Goal: Task Accomplishment & Management: Complete application form

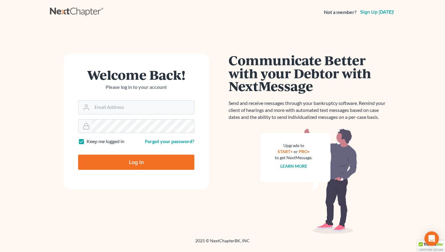
click at [128, 116] on form "Welcome Back! Please log in to your account Email Address Password Keep me logg…" at bounding box center [136, 121] width 145 height 135
click at [131, 110] on input "Email Address" at bounding box center [143, 107] width 102 height 13
type input "[EMAIL_ADDRESS][DOMAIN_NAME]"
click at [133, 161] on input "Log In" at bounding box center [136, 161] width 116 height 15
type input "Thinking..."
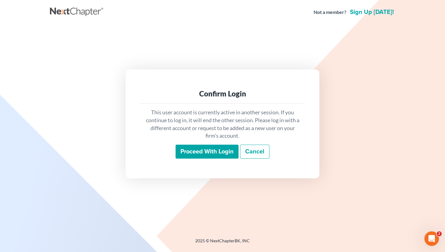
click at [202, 152] on input "Proceed with login" at bounding box center [207, 151] width 63 height 14
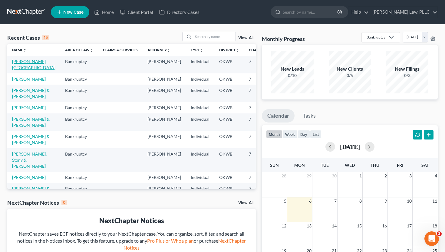
click at [30, 61] on link "Hommertzheim-Bohnet, Ashlee" at bounding box center [33, 64] width 43 height 11
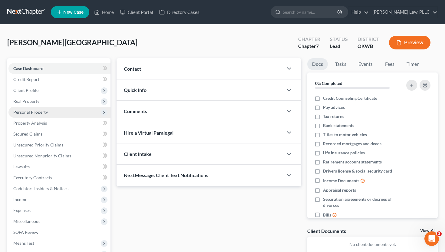
click at [58, 112] on span "Personal Property" at bounding box center [59, 112] width 102 height 11
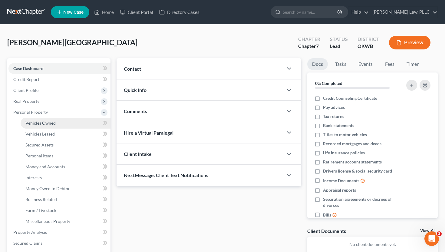
click at [55, 122] on span "Vehicles Owned" at bounding box center [40, 122] width 30 height 5
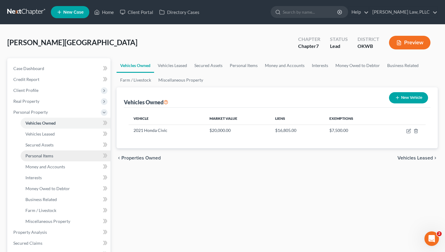
click at [47, 154] on span "Personal Items" at bounding box center [39, 155] width 28 height 5
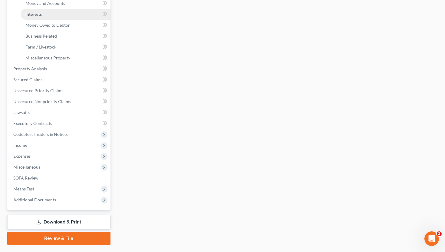
scroll to position [150, 0]
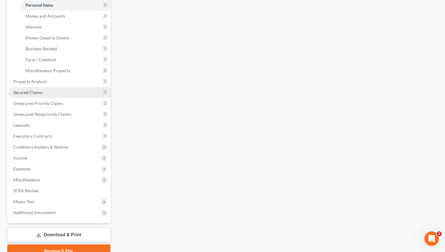
click at [43, 90] on link "Secured Claims" at bounding box center [59, 92] width 102 height 11
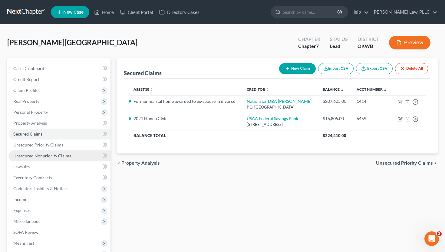
click at [60, 156] on span "Unsecured Nonpriority Claims" at bounding box center [42, 155] width 58 height 5
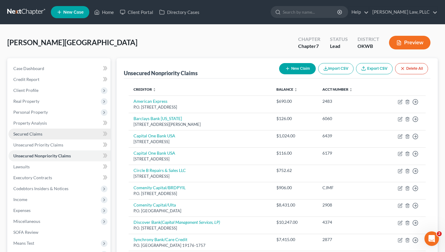
click at [40, 132] on span "Secured Claims" at bounding box center [27, 133] width 29 height 5
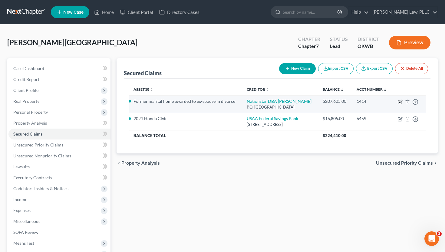
click at [400, 102] on icon "button" at bounding box center [400, 101] width 3 height 3
select select "45"
select select "4"
select select "3"
select select "0"
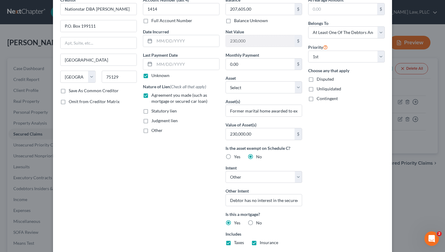
scroll to position [29, 0]
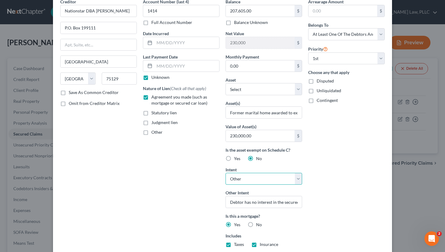
click at [297, 177] on select "Select Surrender Redeem Reaffirm Avoid Other" at bounding box center [264, 179] width 77 height 12
click at [425, 205] on div "Edit Secured Claim × Creditor * Nationstar DBA Mr. Cooper P.O. Box 199111 Dalla…" at bounding box center [222, 126] width 445 height 252
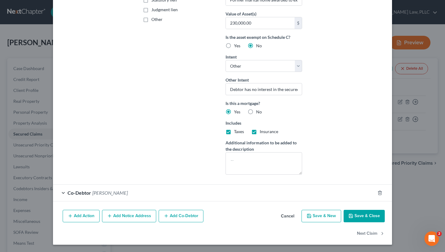
click at [363, 215] on button "Save & Close" at bounding box center [364, 215] width 41 height 13
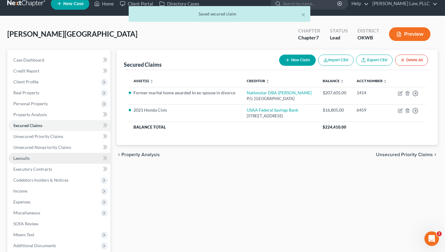
scroll to position [70, 0]
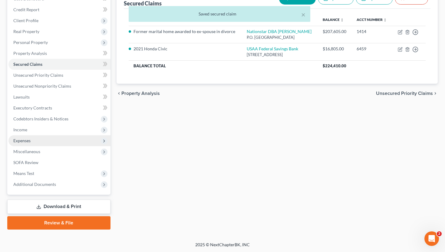
click at [33, 142] on span "Expenses" at bounding box center [59, 140] width 102 height 11
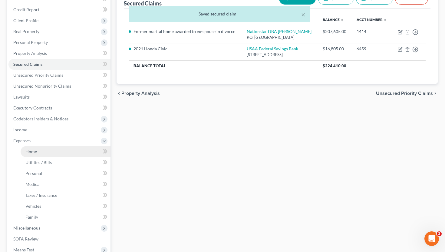
click at [33, 146] on link "Home" at bounding box center [66, 151] width 90 height 11
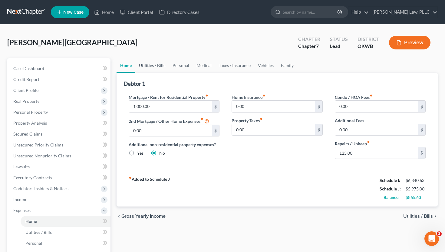
click at [150, 64] on link "Utilities / Bills" at bounding box center [152, 65] width 34 height 15
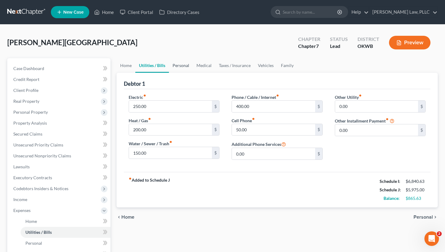
click at [184, 64] on link "Personal" at bounding box center [181, 65] width 24 height 15
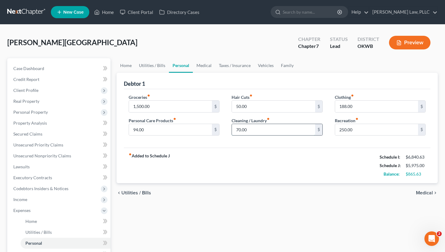
click at [259, 128] on input "70.00" at bounding box center [273, 130] width 83 height 12
type input "100"
click at [275, 149] on div "fiber_manual_record Added to Schedule J Schedule I: $6,840.63 Schedule J: $6,00…" at bounding box center [277, 164] width 307 height 35
click at [254, 108] on input "50.00" at bounding box center [273, 107] width 83 height 12
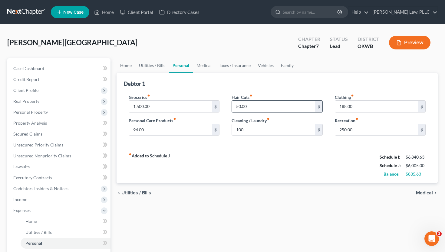
click at [254, 108] on input "50.00" at bounding box center [273, 107] width 83 height 12
type input "80"
click at [272, 168] on div "fiber_manual_record Added to Schedule J Schedule I: $6,840.63 Schedule J: $6,03…" at bounding box center [277, 164] width 307 height 35
click at [356, 103] on input "188.00" at bounding box center [376, 107] width 83 height 12
click at [202, 63] on link "Medical" at bounding box center [204, 65] width 22 height 15
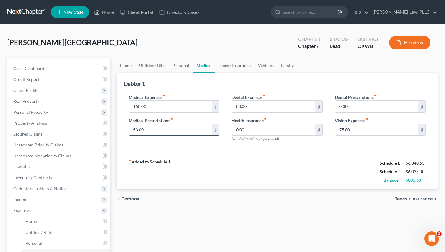
click at [157, 127] on input "50.00" at bounding box center [170, 130] width 83 height 12
type input "80"
click at [236, 110] on input "80.00" at bounding box center [273, 107] width 83 height 12
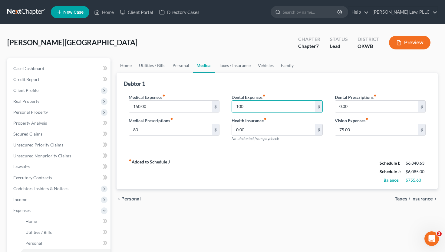
type input "100"
click at [296, 183] on div "fiber_manual_record Added to Schedule J Schedule I: $6,840.63 Schedule J: $6,08…" at bounding box center [277, 170] width 307 height 35
click at [347, 131] on input "75.00" at bounding box center [376, 130] width 83 height 12
type input "100"
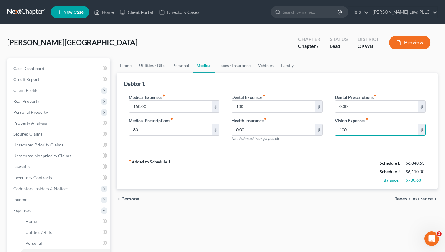
click at [328, 162] on div "fiber_manual_record Added to Schedule J Schedule I: $6,840.63 Schedule J: $6,11…" at bounding box center [277, 170] width 307 height 35
click at [226, 66] on link "Taxes / Insurance" at bounding box center [234, 65] width 39 height 15
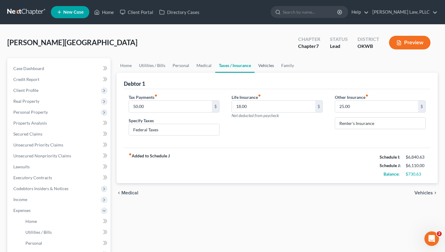
click at [268, 63] on link "Vehicles" at bounding box center [266, 65] width 23 height 15
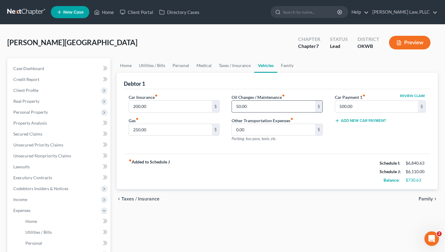
click at [255, 104] on input "50.00" at bounding box center [273, 107] width 83 height 12
type input "150"
click at [266, 186] on div "fiber_manual_record Added to Schedule J Schedule I: $6,840.63 Schedule J: $6,21…" at bounding box center [277, 170] width 307 height 35
click at [283, 68] on link "Family" at bounding box center [287, 65] width 20 height 15
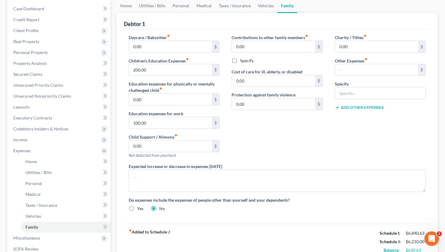
scroll to position [59, 0]
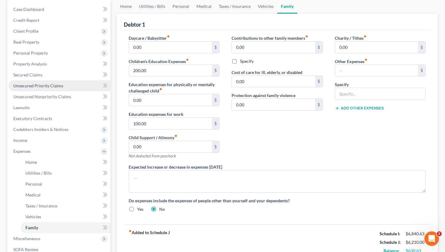
click at [40, 84] on span "Unsecured Priority Claims" at bounding box center [38, 85] width 50 height 5
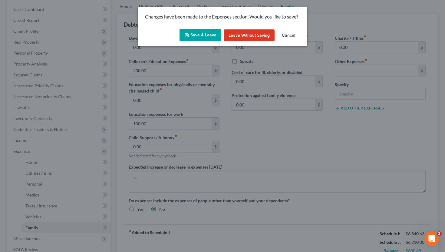
click at [193, 32] on button "Save & Leave" at bounding box center [201, 35] width 42 height 13
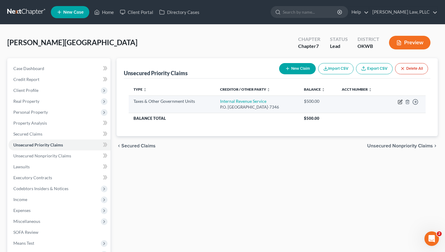
click at [399, 103] on icon "button" at bounding box center [400, 101] width 5 height 5
select select "0"
select select "39"
select select "0"
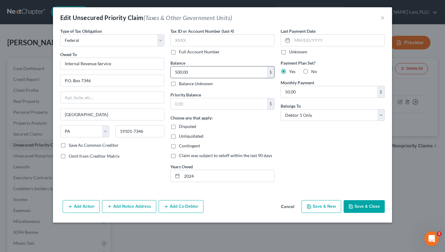
click at [196, 71] on input "500.00" at bounding box center [219, 72] width 96 height 12
click at [360, 204] on button "Save & Close" at bounding box center [364, 206] width 41 height 13
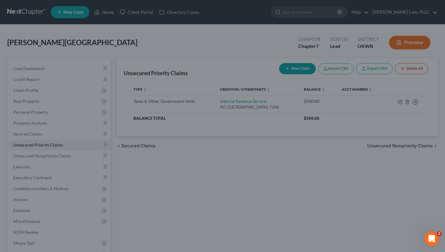
type input "400.00"
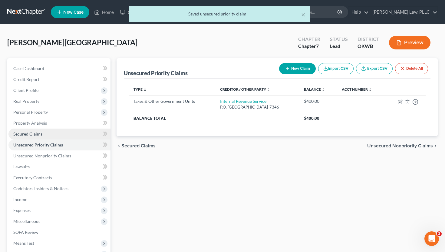
click at [61, 134] on link "Secured Claims" at bounding box center [59, 133] width 102 height 11
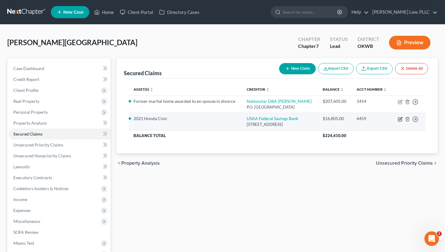
click at [398, 121] on icon "button" at bounding box center [400, 119] width 4 height 4
select select "45"
select select "0"
select select "7"
select select "2"
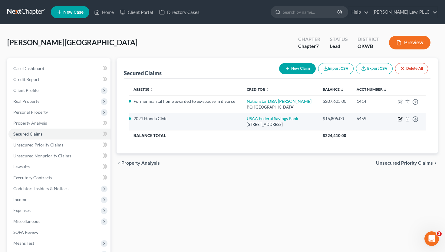
select select "0"
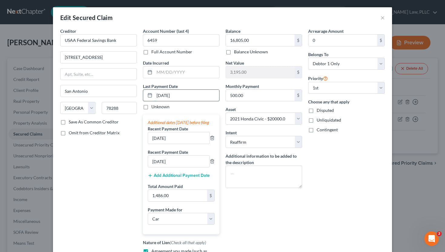
click at [168, 96] on input "09/15/2025" at bounding box center [186, 96] width 65 height 12
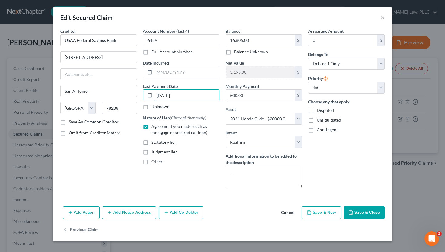
type input "09/24/2025"
select select "0"
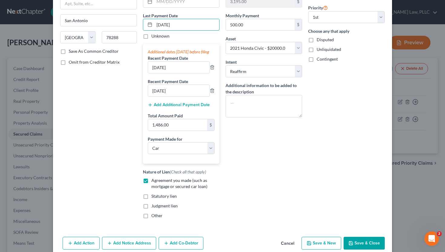
scroll to position [104, 0]
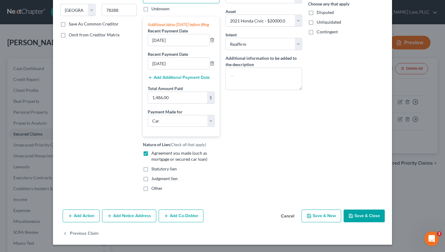
type input "09/24/2025"
click at [373, 212] on button "Save & Close" at bounding box center [364, 215] width 41 height 13
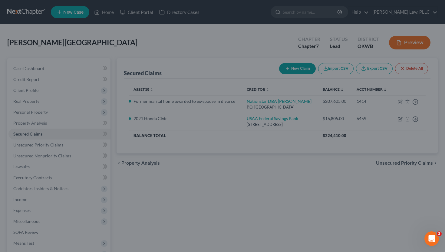
select select "7"
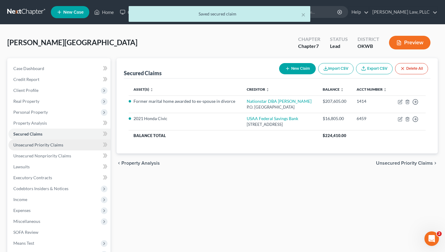
click at [44, 143] on span "Unsecured Priority Claims" at bounding box center [38, 144] width 50 height 5
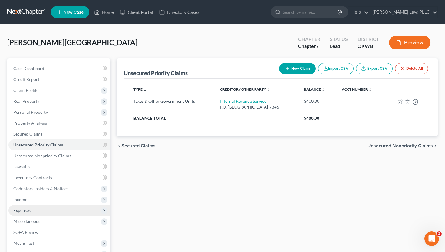
click at [37, 209] on span "Expenses" at bounding box center [59, 210] width 102 height 11
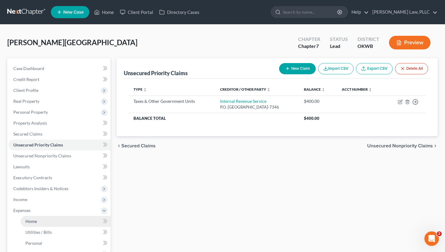
click at [37, 220] on link "Home" at bounding box center [66, 221] width 90 height 11
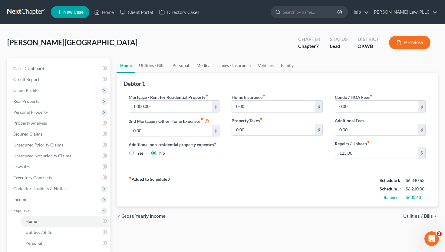
click at [199, 68] on link "Medical" at bounding box center [204, 65] width 22 height 15
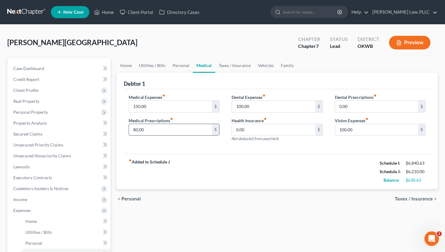
click at [150, 126] on input "80.00" at bounding box center [170, 130] width 83 height 12
click at [242, 214] on div "Home Utilities / Bills Personal Medical Taxes / Insurance Vehicles Family Debto…" at bounding box center [278, 216] width 328 height 317
click at [56, 201] on span "Income" at bounding box center [59, 199] width 102 height 11
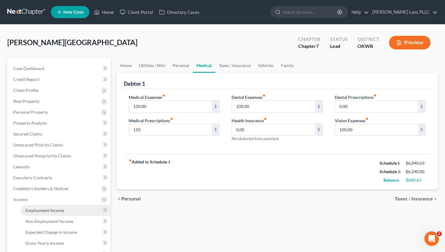
click at [54, 209] on span "Employment Income" at bounding box center [44, 209] width 39 height 5
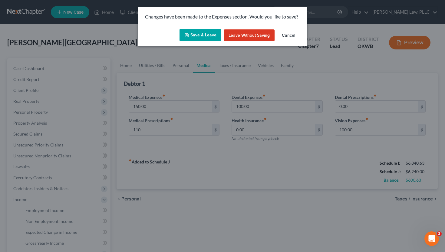
click at [189, 36] on icon "button" at bounding box center [186, 35] width 5 height 5
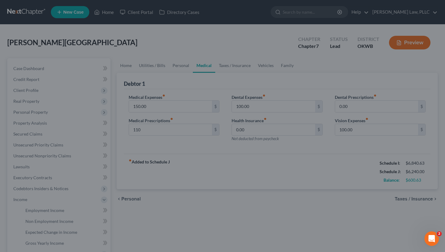
type input "110.00"
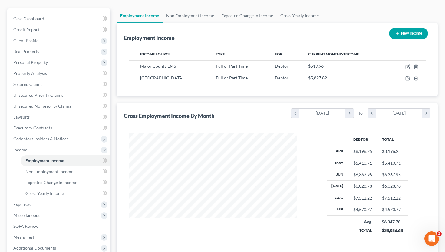
scroll to position [49, 0]
click at [198, 18] on link "Non Employment Income" at bounding box center [190, 16] width 55 height 15
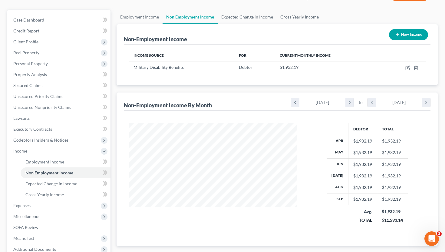
scroll to position [48, 0]
click at [133, 16] on link "Employment Income" at bounding box center [140, 17] width 46 height 15
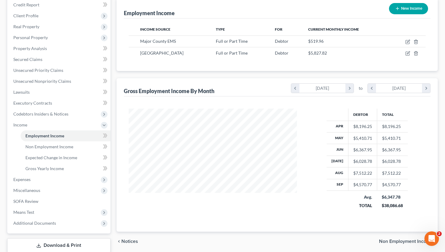
scroll to position [49, 0]
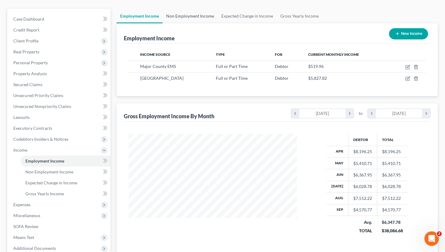
click at [172, 15] on link "Non Employment Income" at bounding box center [190, 16] width 55 height 15
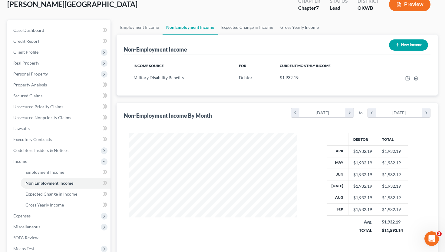
scroll to position [41, 0]
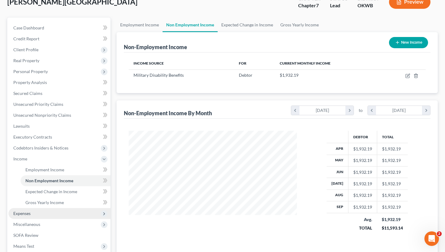
click at [58, 213] on span "Expenses" at bounding box center [59, 213] width 102 height 11
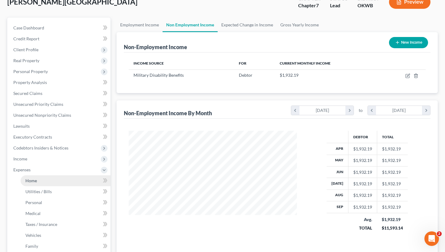
click at [55, 178] on link "Home" at bounding box center [66, 180] width 90 height 11
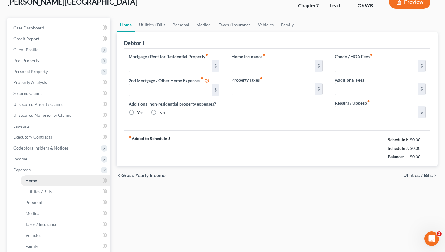
type input "1,000.00"
type input "0.00"
radio input "true"
type input "0.00"
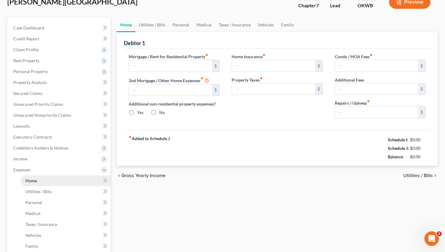
type input "0.00"
type input "125.00"
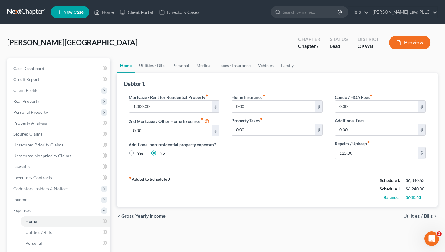
click at [399, 44] on icon "button" at bounding box center [398, 42] width 5 height 5
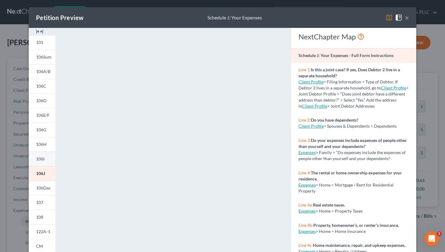
click at [49, 159] on link "106I" at bounding box center [42, 158] width 27 height 15
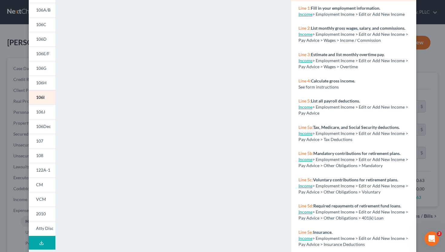
scroll to position [90, 0]
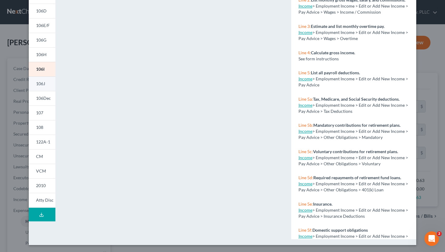
click at [40, 86] on link "106J" at bounding box center [42, 83] width 27 height 15
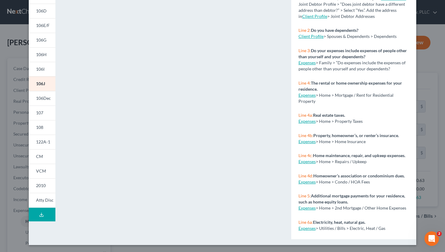
scroll to position [43, 0]
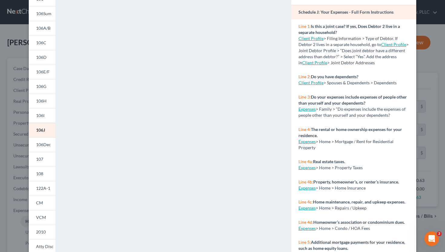
click at [20, 190] on div "Petition Preview Schedule J: Your Expenses × 101 106Sum 106A/B 106C 106D 106E/F…" at bounding box center [222, 126] width 445 height 252
